Goal: Contribute content: Add original content to the website for others to see

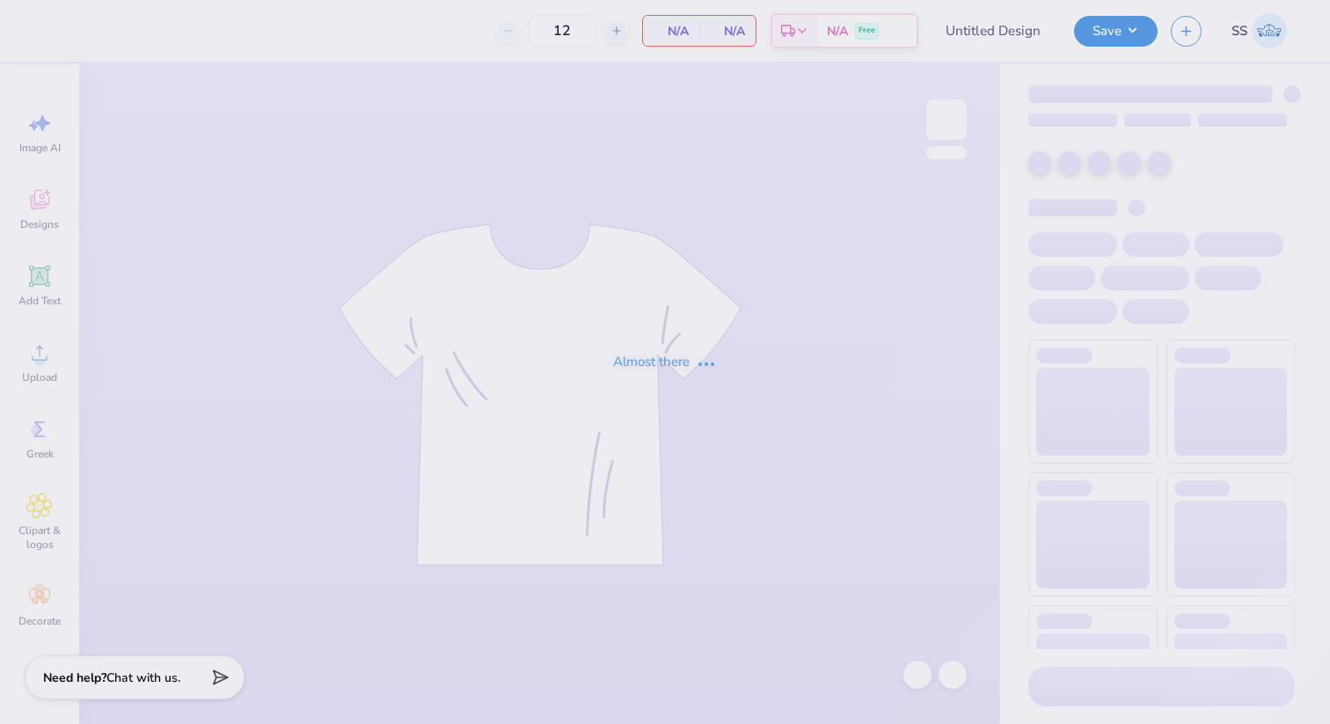
type input "[PERSON_NAME] 2025 Final Shirt"
type input "24"
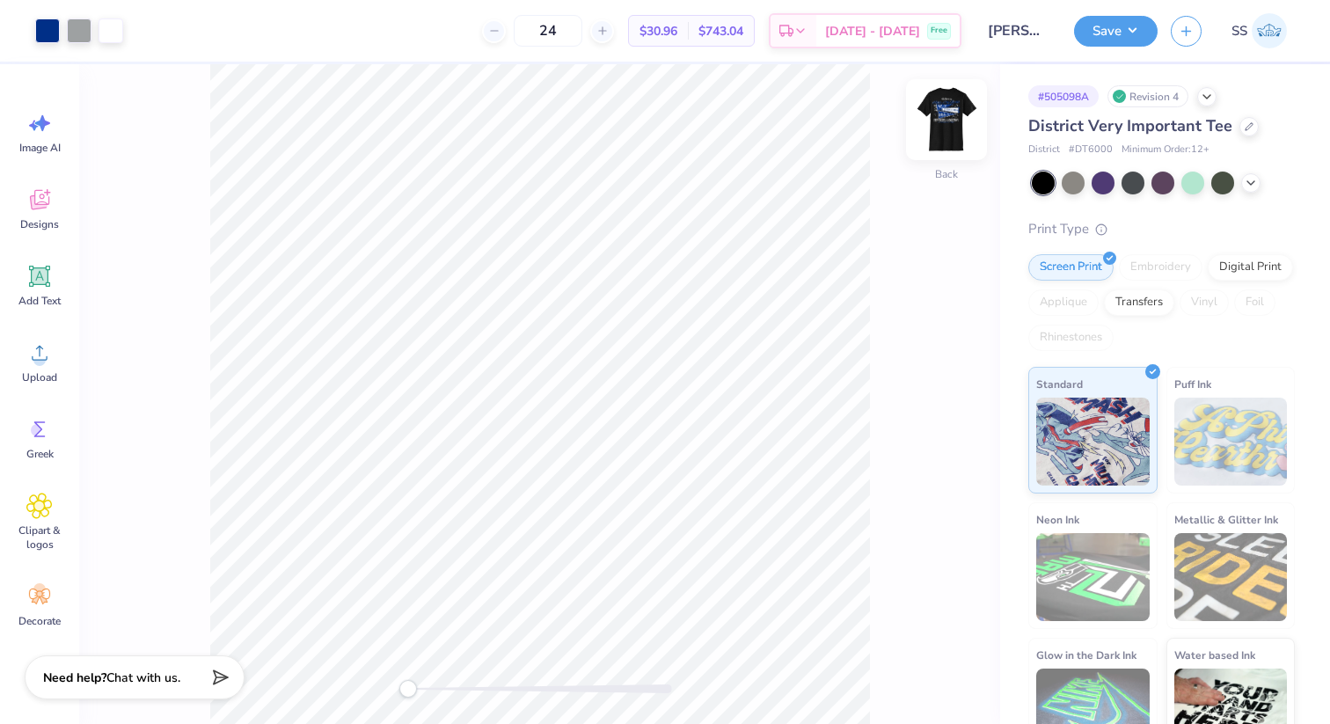
click at [946, 109] on img at bounding box center [946, 119] width 70 height 70
click at [1131, 32] on button "Save" at bounding box center [1116, 28] width 84 height 31
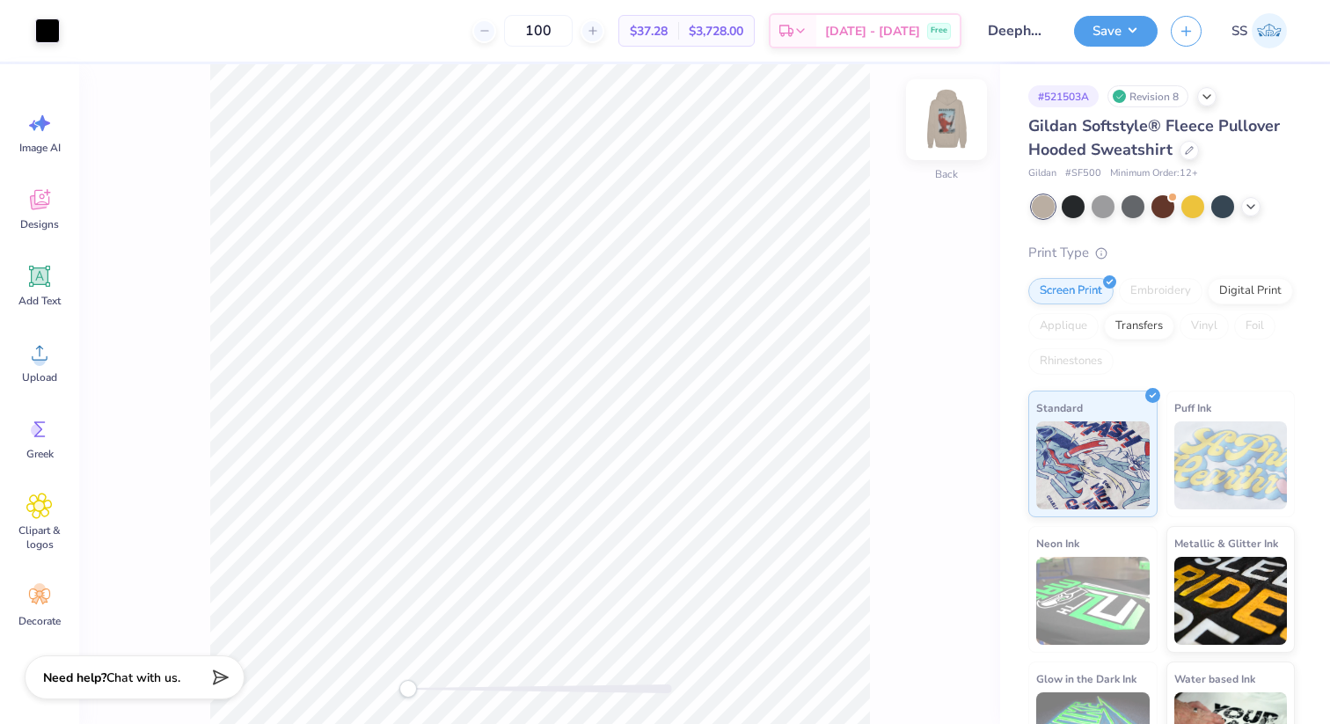
click at [961, 124] on img at bounding box center [946, 119] width 70 height 70
